Goal: Task Accomplishment & Management: Manage account settings

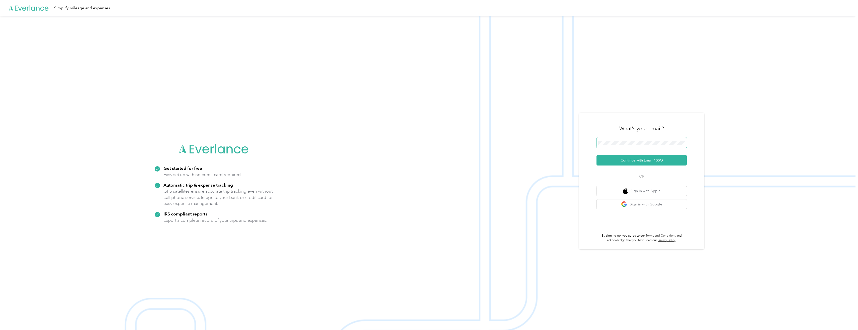
click at [376, 145] on span at bounding box center [642, 142] width 90 height 11
click at [376, 139] on span at bounding box center [642, 142] width 90 height 11
click at [376, 141] on span at bounding box center [642, 142] width 90 height 11
click at [376, 158] on button "Continue with Email / SSO" at bounding box center [642, 160] width 90 height 11
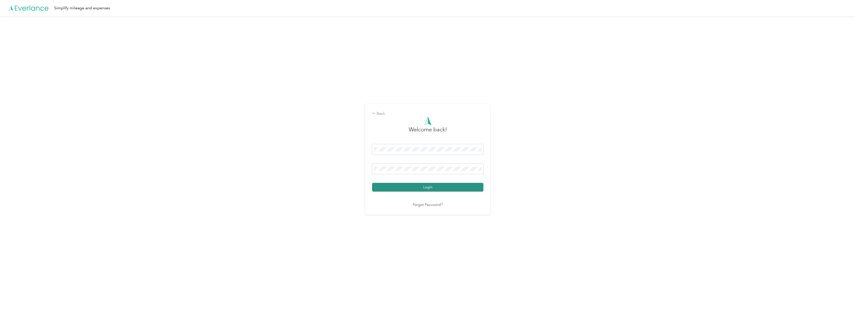
click at [376, 181] on button "Login" at bounding box center [427, 187] width 111 height 9
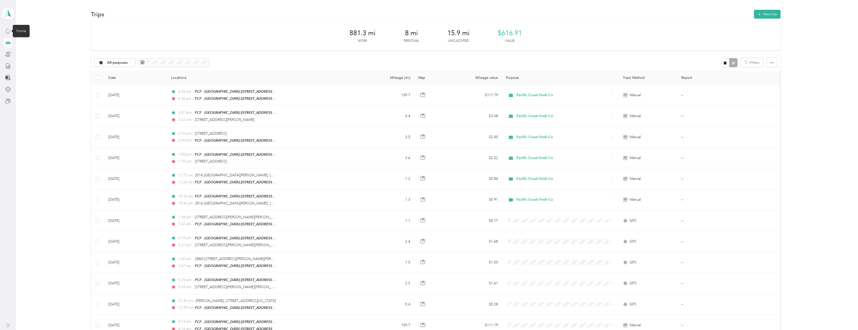
click at [8, 31] on icon at bounding box center [8, 31] width 6 height 6
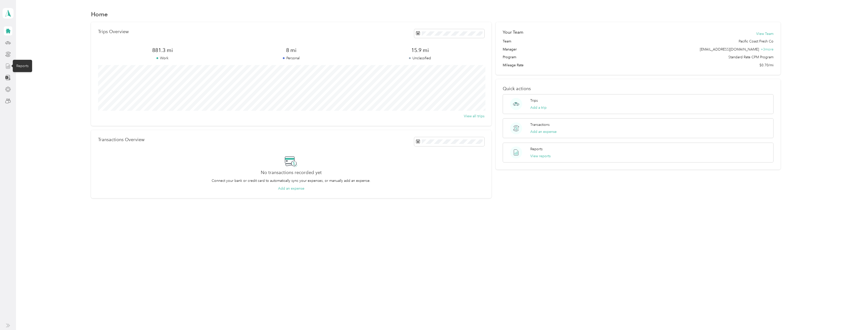
click at [7, 68] on icon at bounding box center [8, 66] width 6 height 6
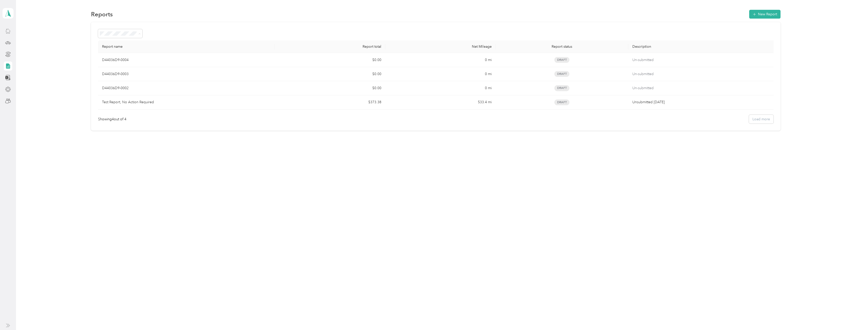
click at [57, 43] on div "Report name Report total Net Mileage Report status Description D44036D9-0004 $0…" at bounding box center [435, 76] width 827 height 108
click at [7, 13] on icon at bounding box center [8, 13] width 8 height 7
click at [28, 43] on div "Team dashboard Personal dashboard Log out" at bounding box center [55, 51] width 99 height 32
click at [11, 15] on icon at bounding box center [8, 13] width 8 height 7
click at [19, 40] on div "Team dashboard" at bounding box center [20, 39] width 27 height 5
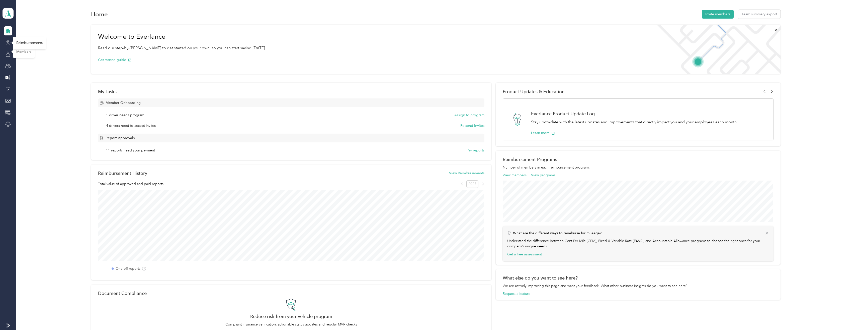
click at [8, 44] on icon at bounding box center [8, 43] width 6 height 6
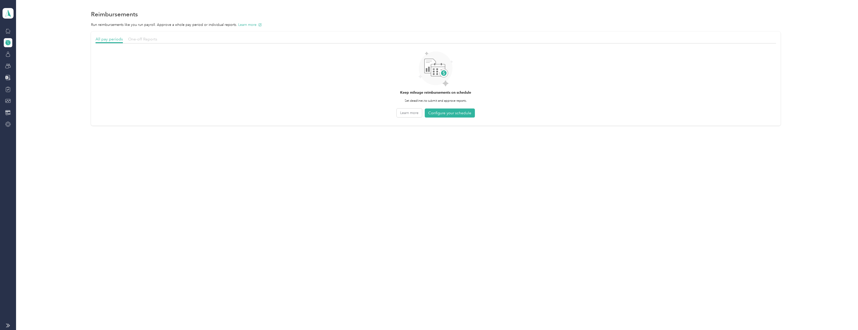
click at [150, 39] on span "One-off Reports" at bounding box center [142, 39] width 29 height 5
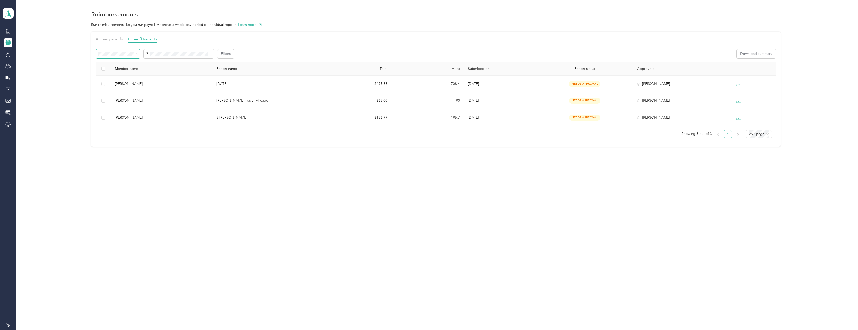
click at [136, 51] on span at bounding box center [118, 53] width 44 height 9
click at [136, 56] on span at bounding box center [118, 53] width 44 height 9
click at [138, 54] on icon at bounding box center [137, 54] width 2 height 2
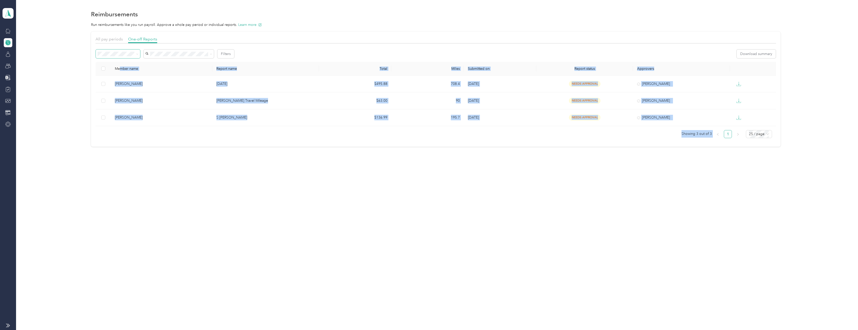
drag, startPoint x: 119, startPoint y: 68, endPoint x: 120, endPoint y: 65, distance: 2.7
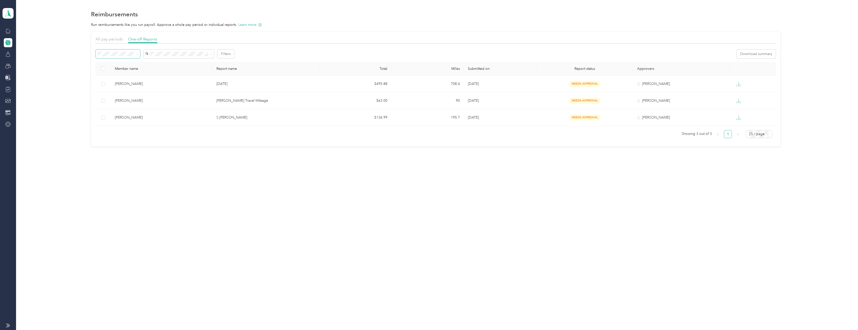
click at [138, 51] on span at bounding box center [136, 53] width 4 height 5
click at [138, 56] on span at bounding box center [136, 53] width 4 height 5
click at [138, 54] on icon at bounding box center [137, 54] width 2 height 2
click at [120, 65] on ol "All Needs approval Needs payment Approved Rejected Paid" at bounding box center [118, 85] width 44 height 53
click at [137, 56] on span at bounding box center [137, 54] width 2 height 4
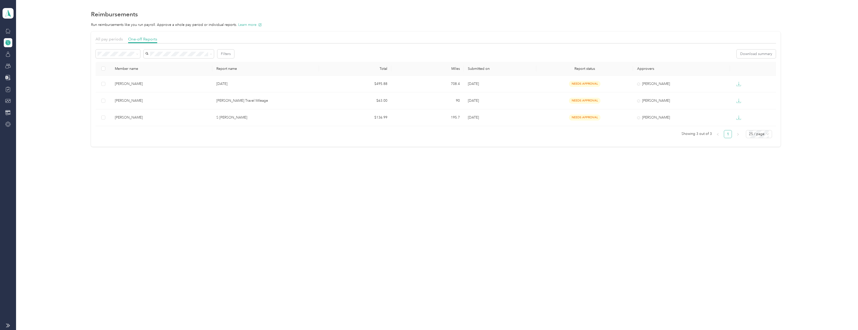
click at [139, 53] on span at bounding box center [118, 53] width 44 height 9
click at [136, 54] on span at bounding box center [136, 53] width 4 height 5
click at [138, 54] on icon at bounding box center [137, 54] width 2 height 2
click at [123, 64] on li "All" at bounding box center [118, 60] width 44 height 9
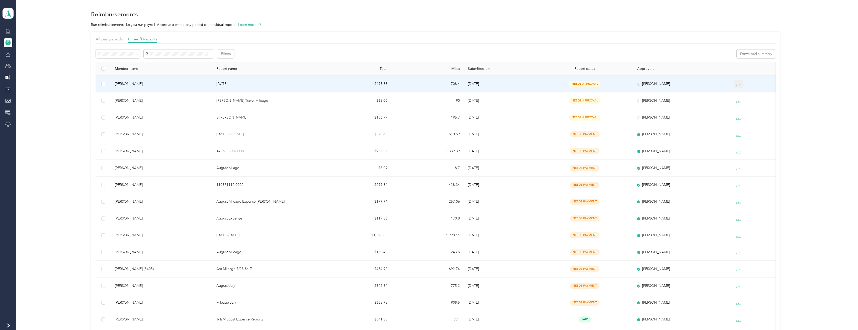
click at [376, 83] on icon "button" at bounding box center [738, 83] width 5 height 5
click at [376, 93] on div "PDF" at bounding box center [742, 92] width 11 height 5
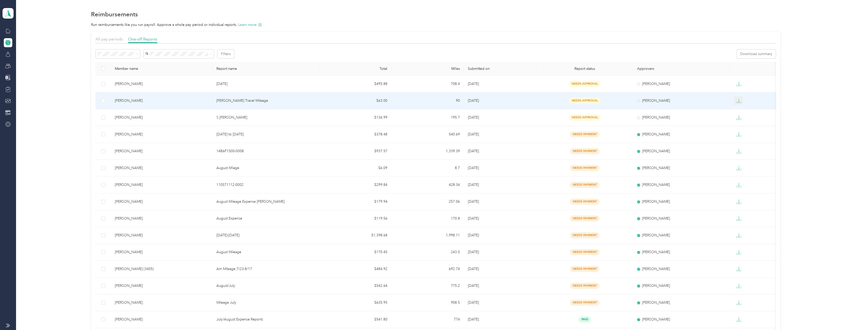
click at [376, 102] on icon "button" at bounding box center [738, 100] width 5 height 5
click at [376, 110] on div "PDF" at bounding box center [742, 109] width 11 height 5
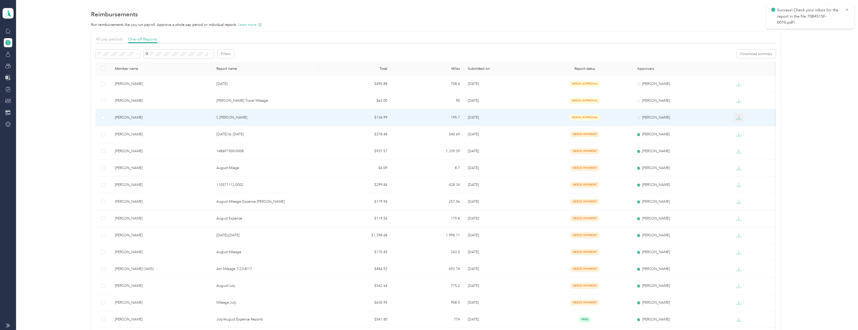
click at [376, 118] on icon "button" at bounding box center [739, 117] width 2 height 4
click at [376, 126] on div "PDF" at bounding box center [742, 126] width 11 height 5
